Goal: Task Accomplishment & Management: Manage account settings

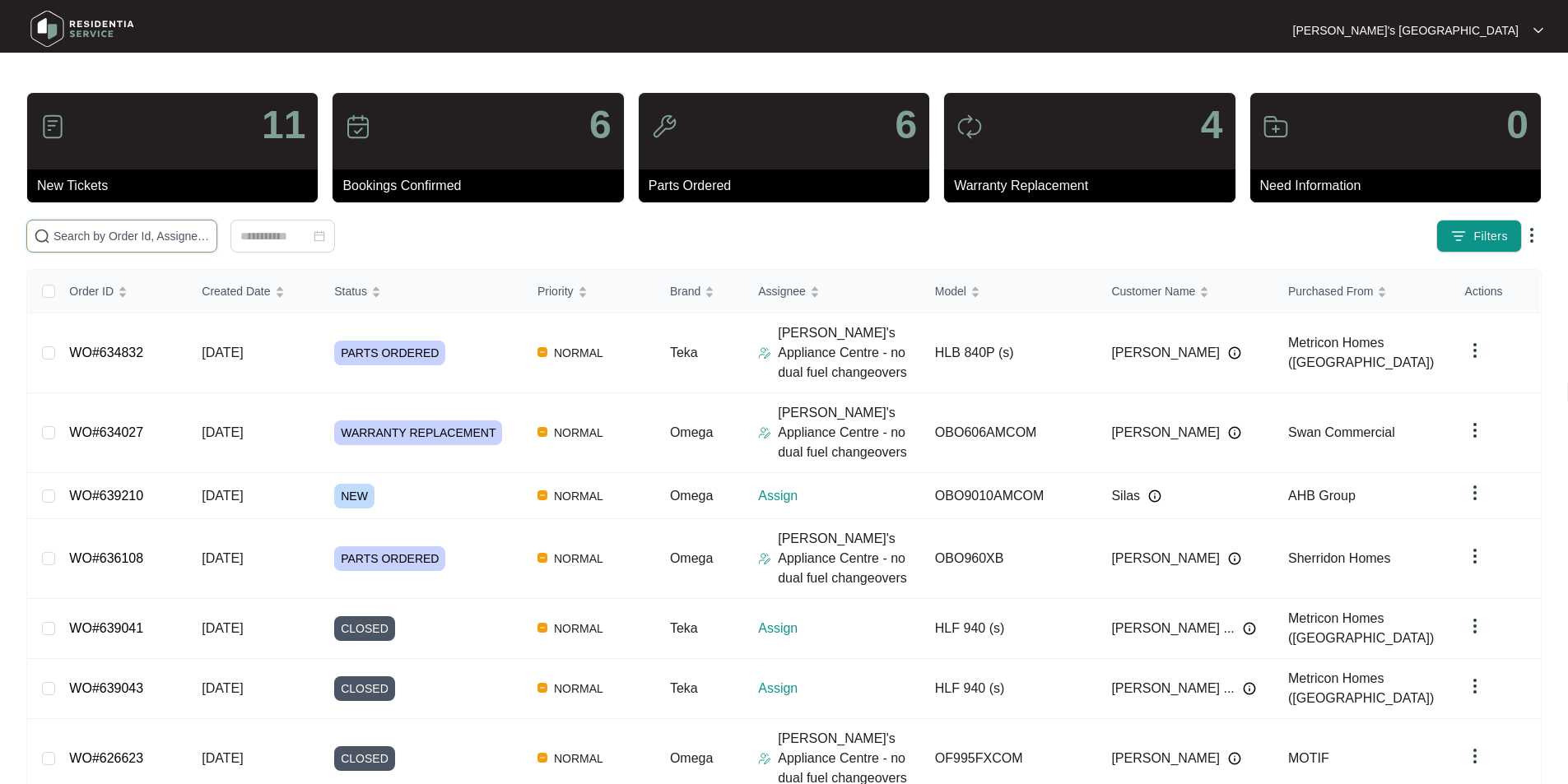
click at [188, 243] on input "text" at bounding box center [131, 236] width 156 height 18
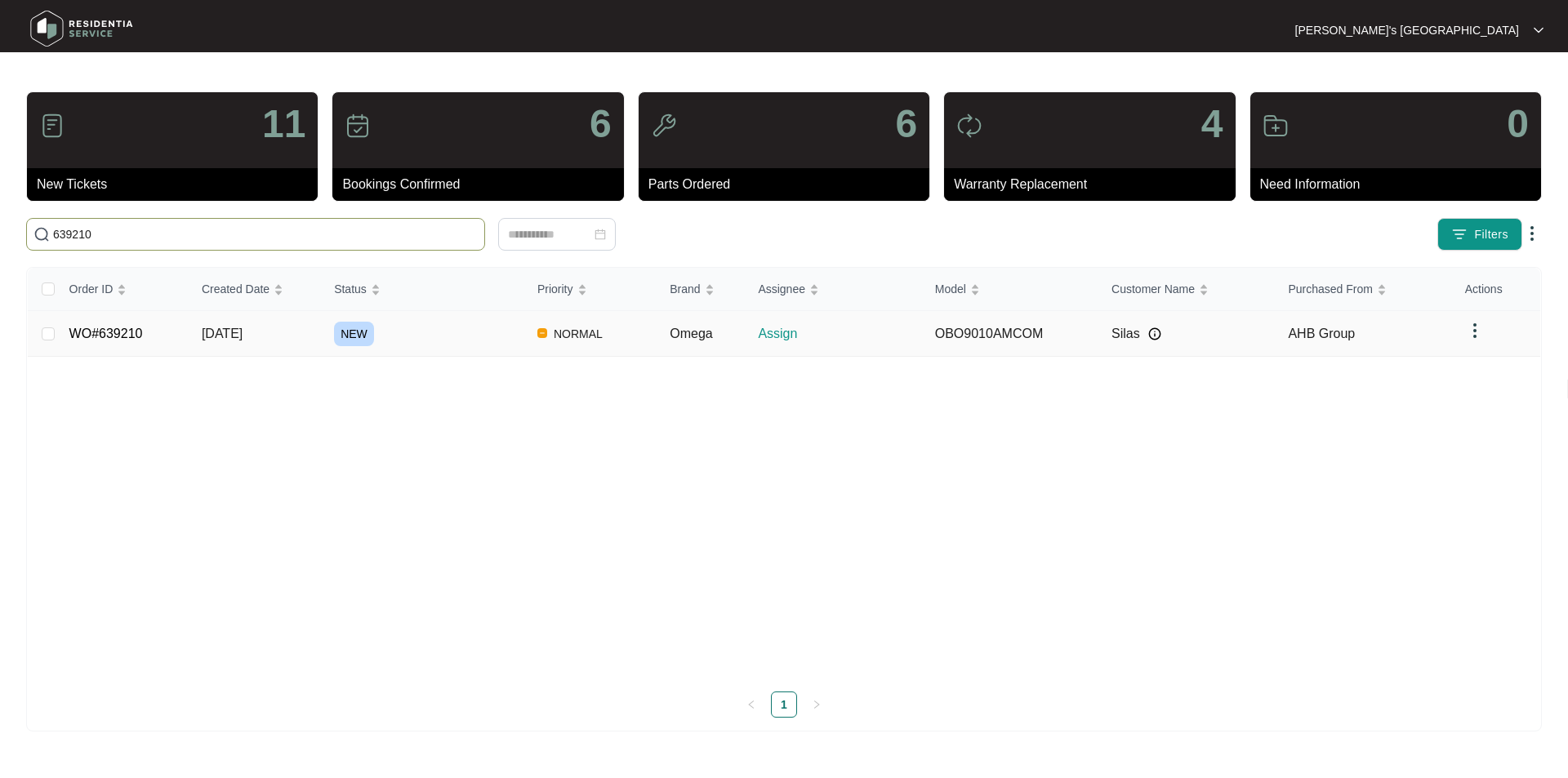
type input "639210"
click at [122, 339] on link "WO#639210" at bounding box center [106, 334] width 74 height 14
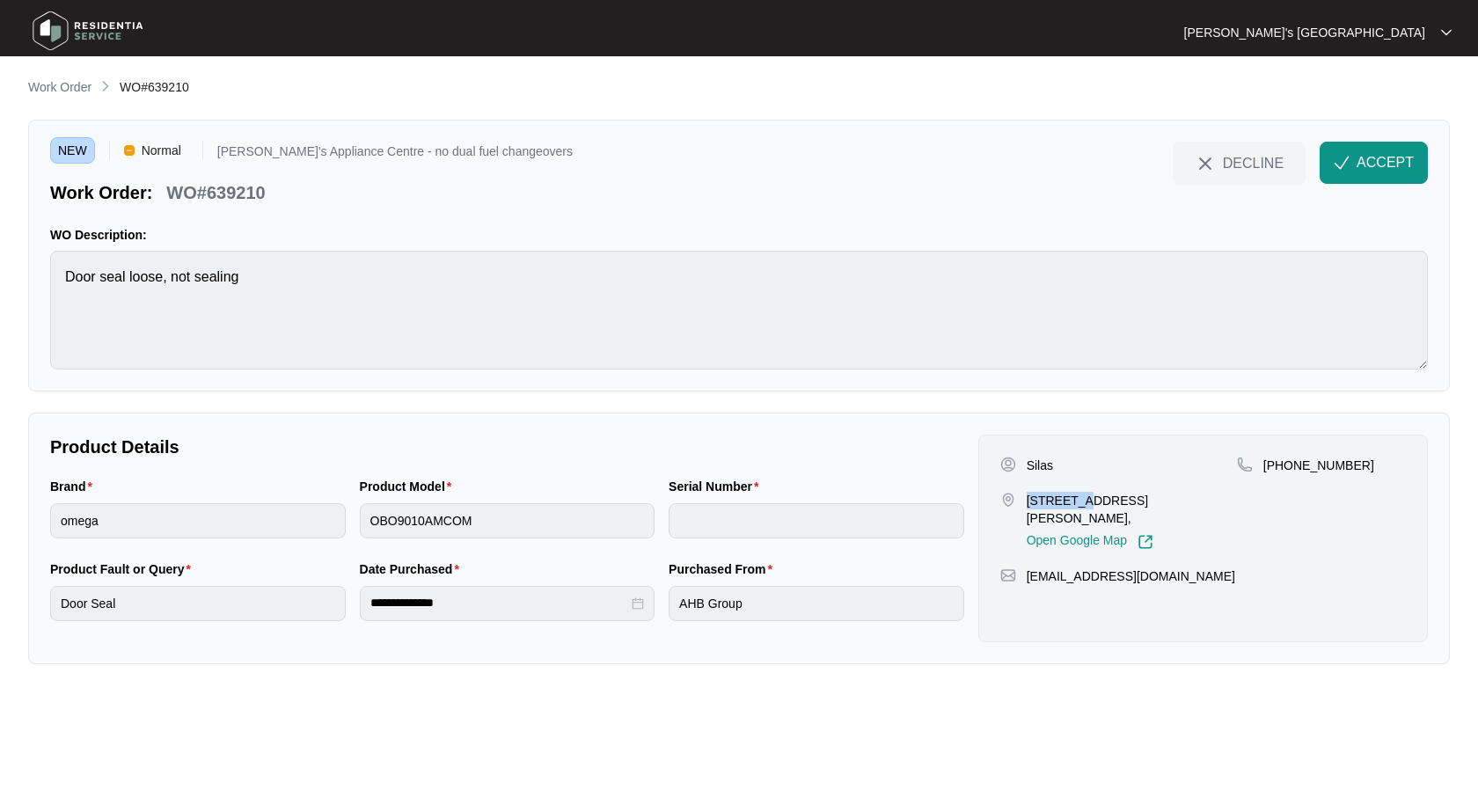
drag, startPoint x: 1027, startPoint y: 499, endPoint x: 1081, endPoint y: 498, distance: 54.0
click at [1081, 498] on p "[STREET_ADDRESS][PERSON_NAME]," at bounding box center [1132, 509] width 211 height 35
copy p "57 bayber"
click at [1039, 467] on p "Silas" at bounding box center [1039, 465] width 27 height 18
click at [1039, 466] on p "Silas" at bounding box center [1039, 465] width 27 height 18
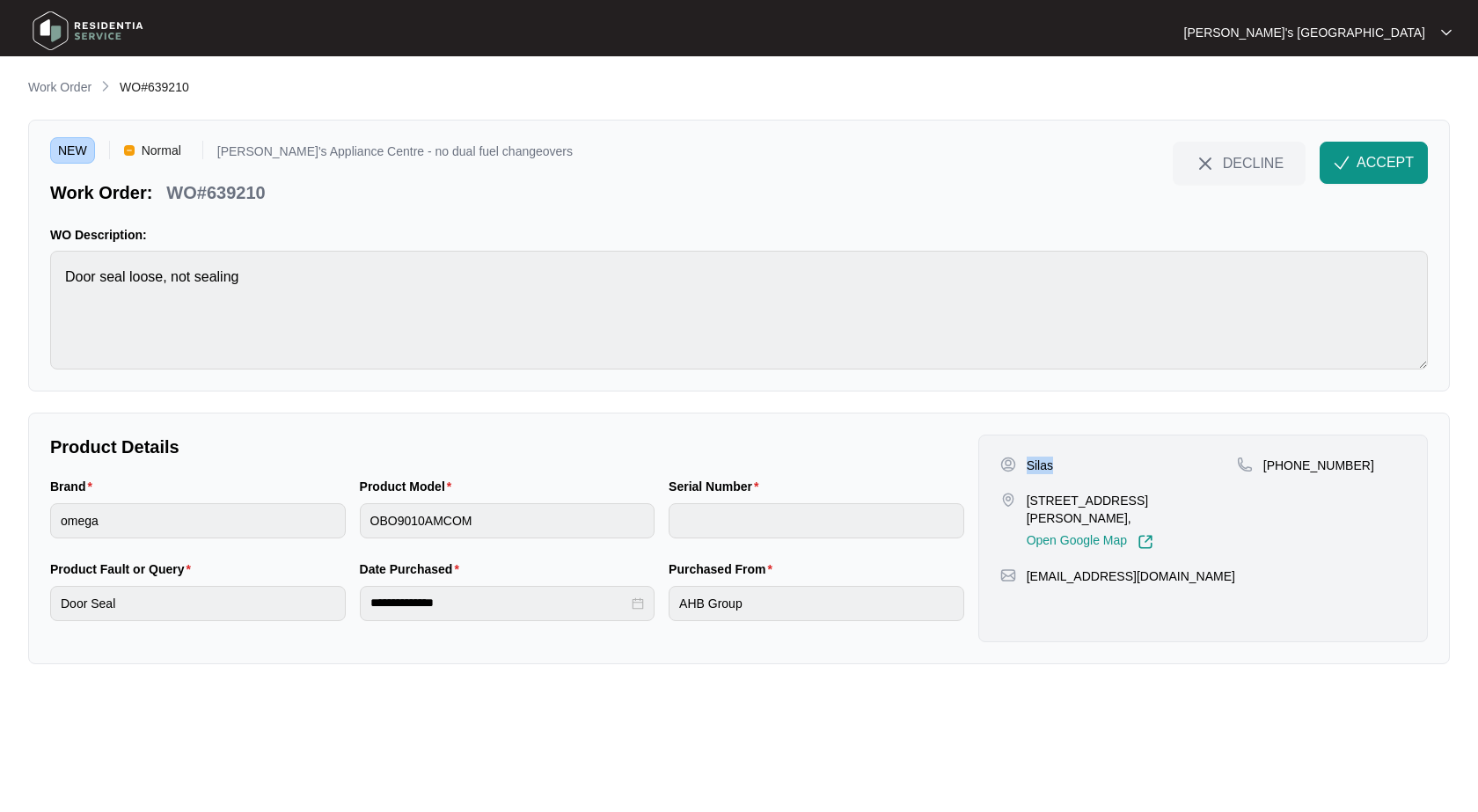
copy p "Silas"
click at [1289, 457] on p "[PHONE_NUMBER]" at bounding box center [1318, 465] width 111 height 18
copy p "61421379443"
drag, startPoint x: 1027, startPoint y: 500, endPoint x: 1103, endPoint y: 500, distance: 76.0
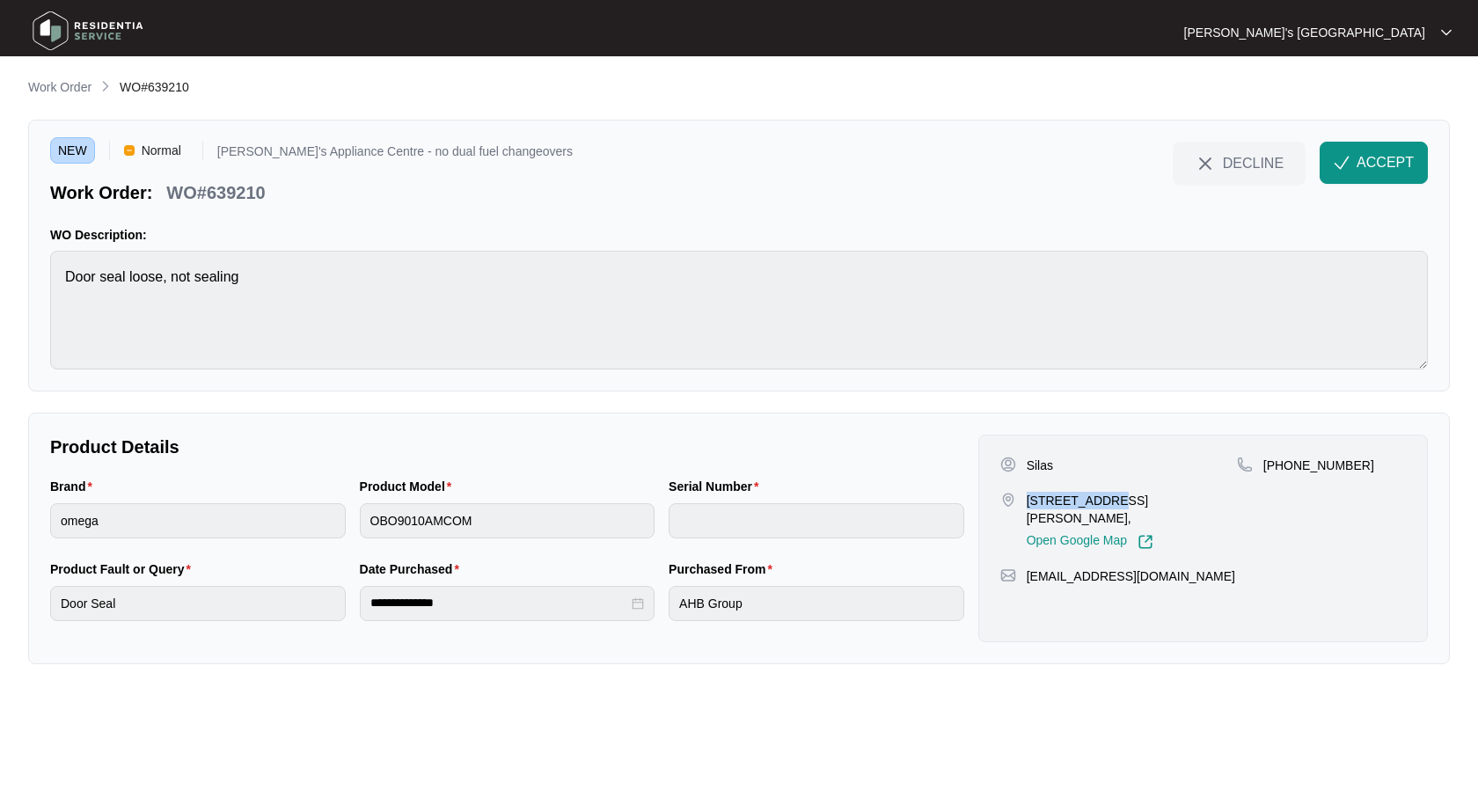
click at [1103, 500] on p "[STREET_ADDRESS][PERSON_NAME]," at bounding box center [1132, 509] width 211 height 35
copy p "57 bayberry S"
click at [1056, 506] on p "[STREET_ADDRESS][PERSON_NAME]," at bounding box center [1132, 509] width 211 height 35
drag, startPoint x: 1024, startPoint y: 498, endPoint x: 1094, endPoint y: 498, distance: 70.0
click at [1094, 498] on div "[STREET_ADDRESS][PERSON_NAME], Open Google Map" at bounding box center [1119, 520] width 236 height 58
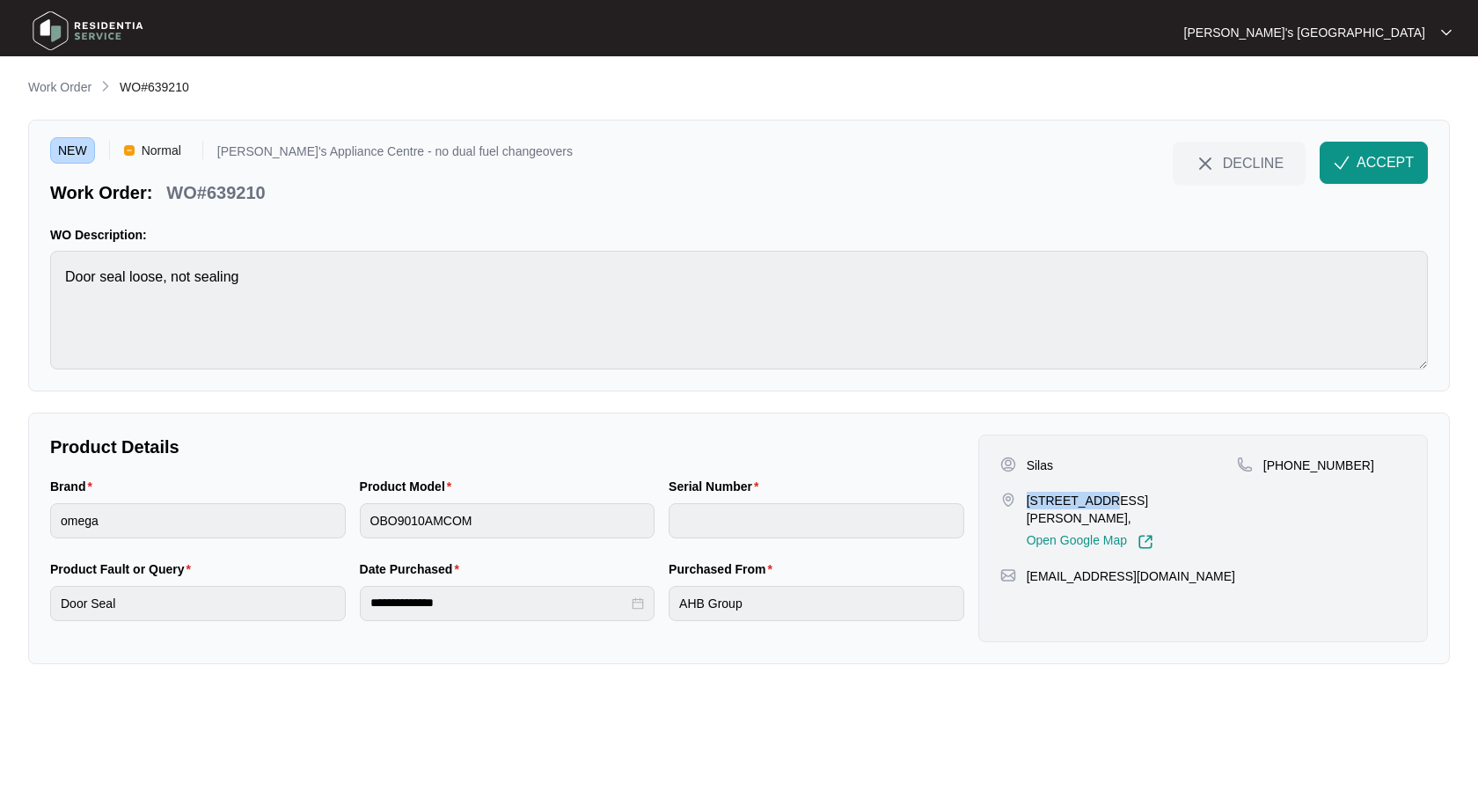
copy p "57 bayberry"
click at [243, 188] on p "WO#639210" at bounding box center [215, 192] width 99 height 25
copy p "639210"
click at [1363, 167] on span "ACCEPT" at bounding box center [1385, 163] width 57 height 21
